Goal: Navigation & Orientation: Find specific page/section

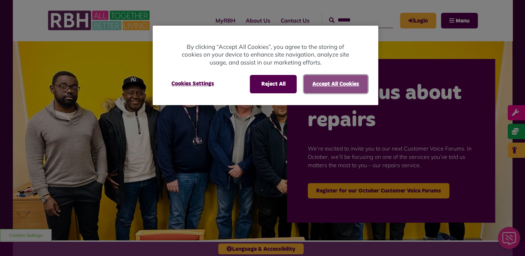
click at [323, 83] on button "Accept All Cookies" at bounding box center [336, 84] width 64 height 18
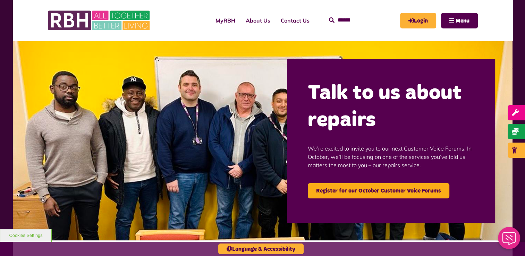
click at [246, 15] on link "About Us" at bounding box center [257, 20] width 35 height 19
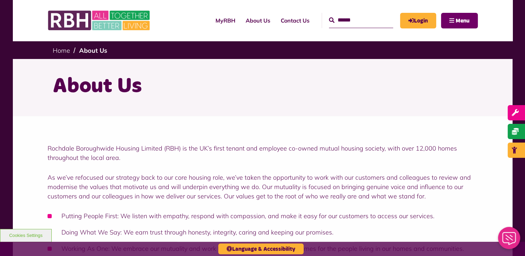
click at [464, 16] on button "Menu" at bounding box center [459, 21] width 37 height 16
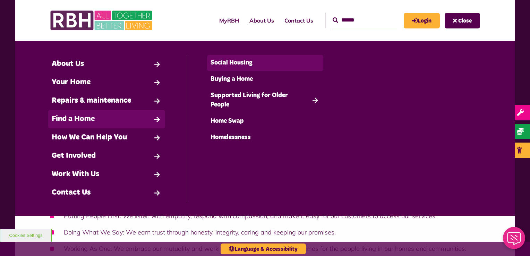
click at [244, 61] on link "Social Housing" at bounding box center [265, 63] width 117 height 16
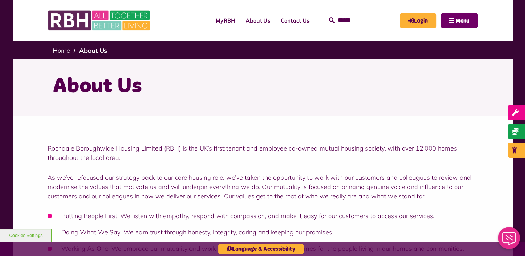
click at [465, 18] on span "Menu" at bounding box center [463, 21] width 14 height 6
